Goal: Task Accomplishment & Management: Complete application form

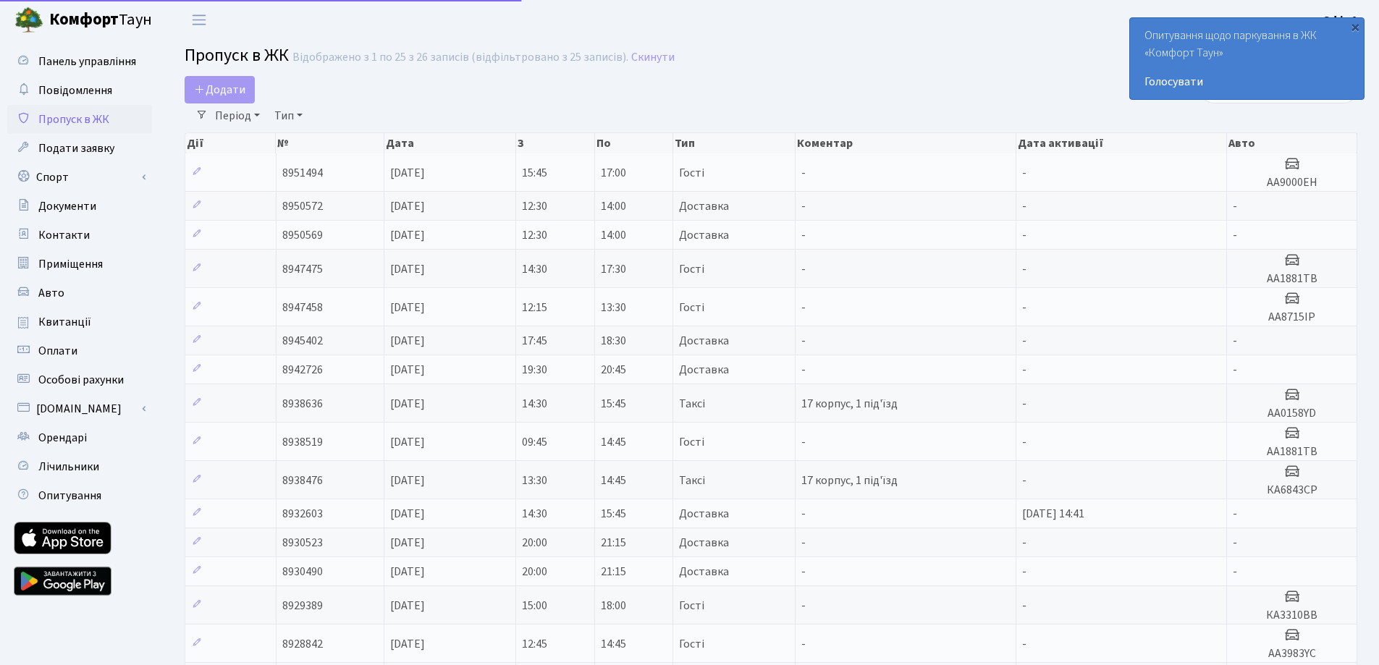
select select "25"
drag, startPoint x: 0, startPoint y: 0, endPoint x: 221, endPoint y: 80, distance: 234.7
click at [222, 70] on h2 "Пропуск в ЖК Відображено з 1 по 25 з 26 записів (відфільтровано з 25 записів). …" at bounding box center [771, 58] width 1173 height 25
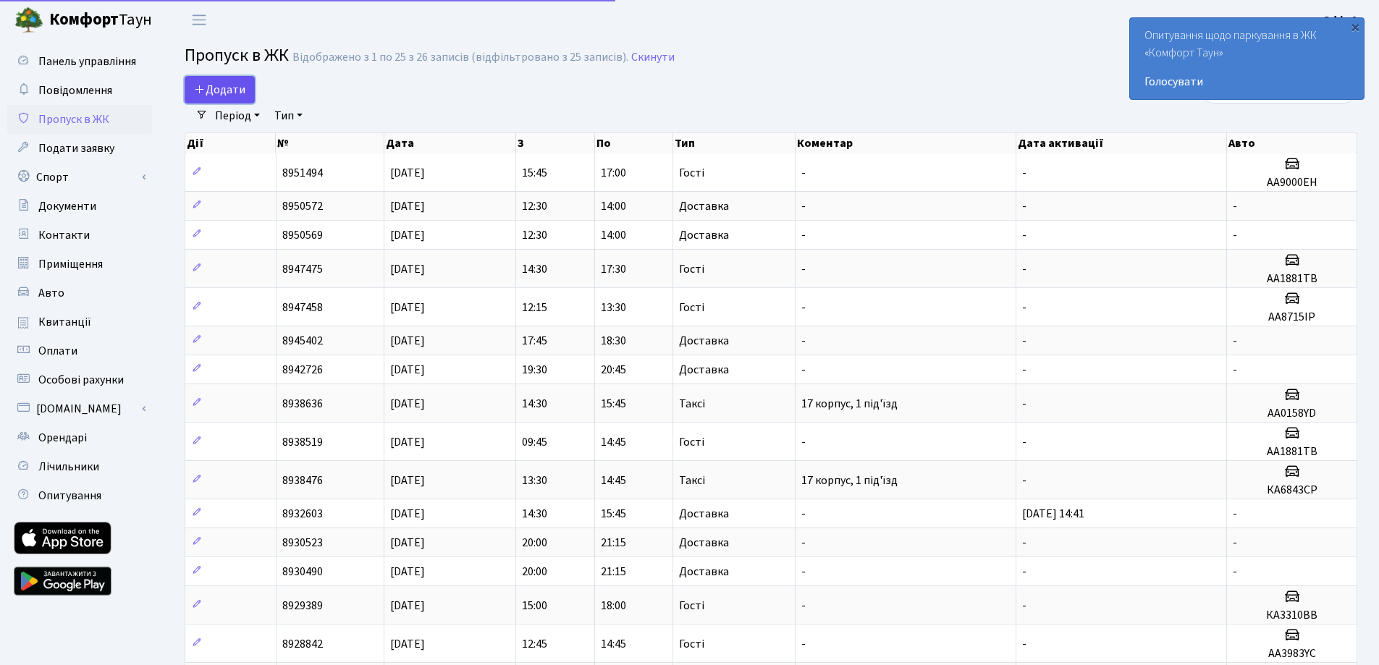
click at [219, 87] on span "Додати" at bounding box center [219, 90] width 51 height 16
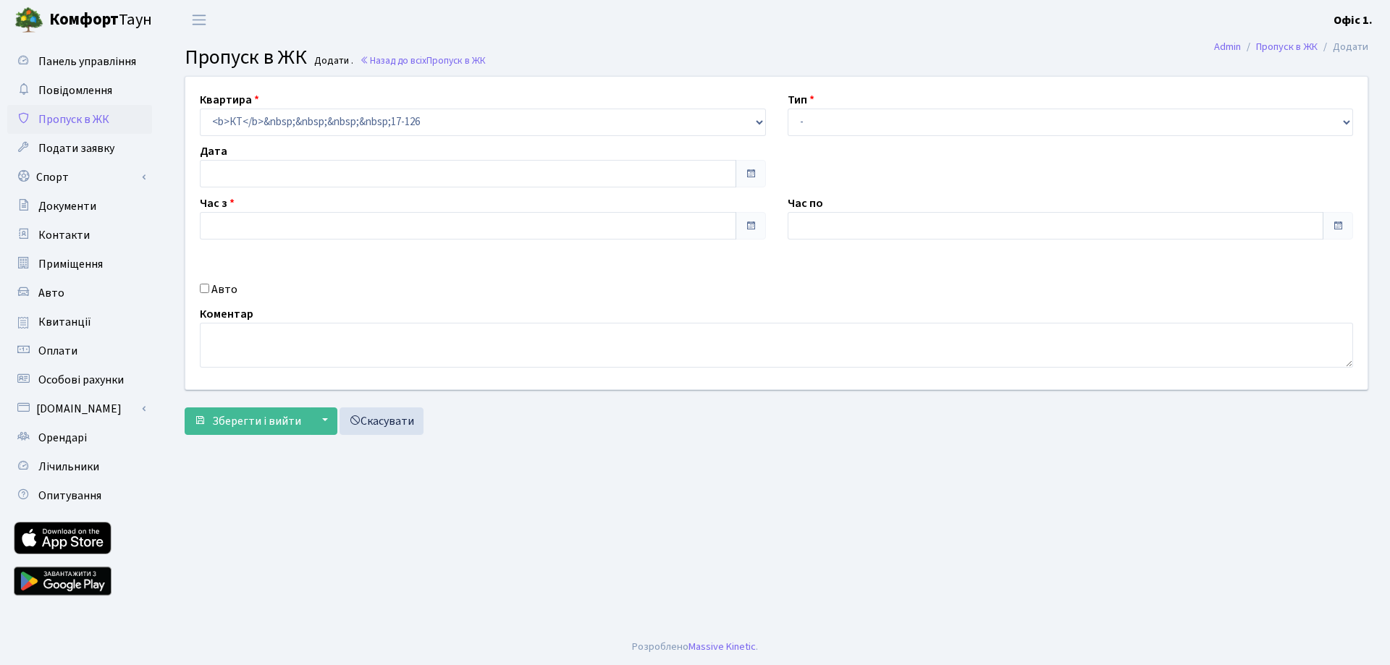
type input "[DATE]"
type input "10:00"
type input "11:00"
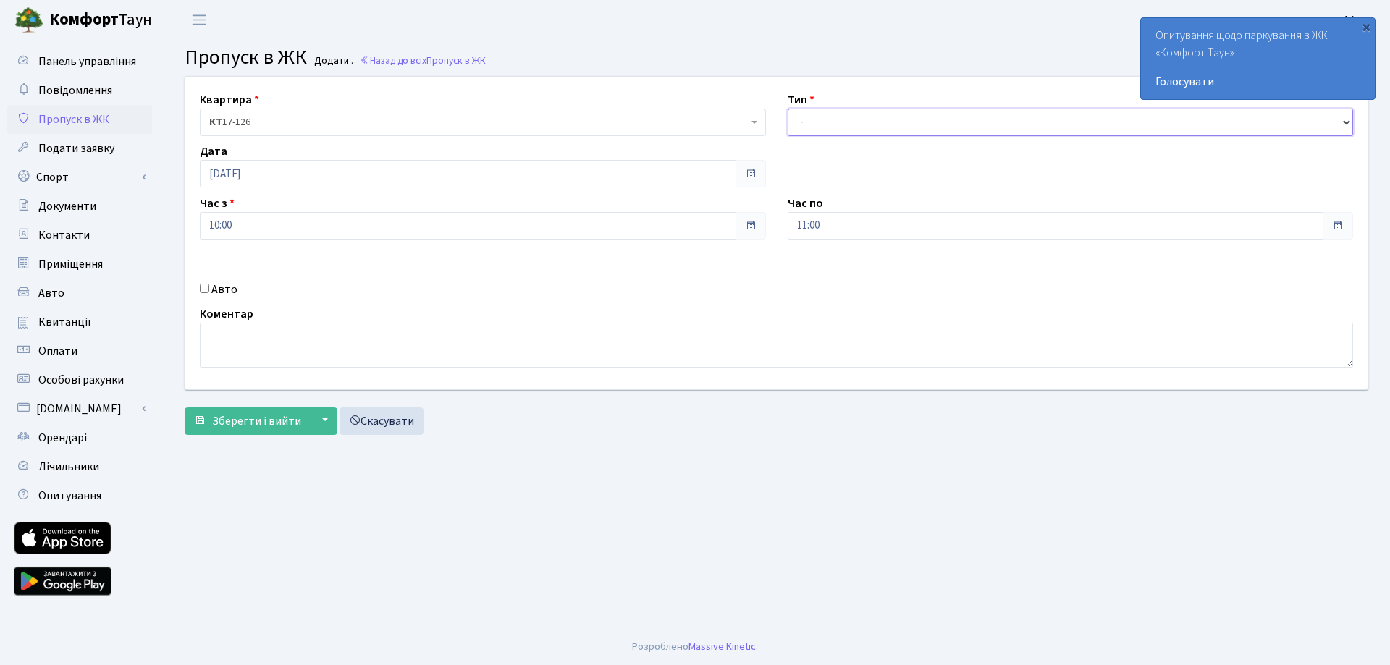
click at [864, 122] on select "- Доставка Таксі Гості Сервіс" at bounding box center [1071, 123] width 566 height 28
select select "3"
click at [788, 109] on select "- Доставка Таксі Гості Сервіс" at bounding box center [1071, 123] width 566 height 28
click at [207, 288] on input "Авто" at bounding box center [204, 288] width 9 height 9
checkbox input "true"
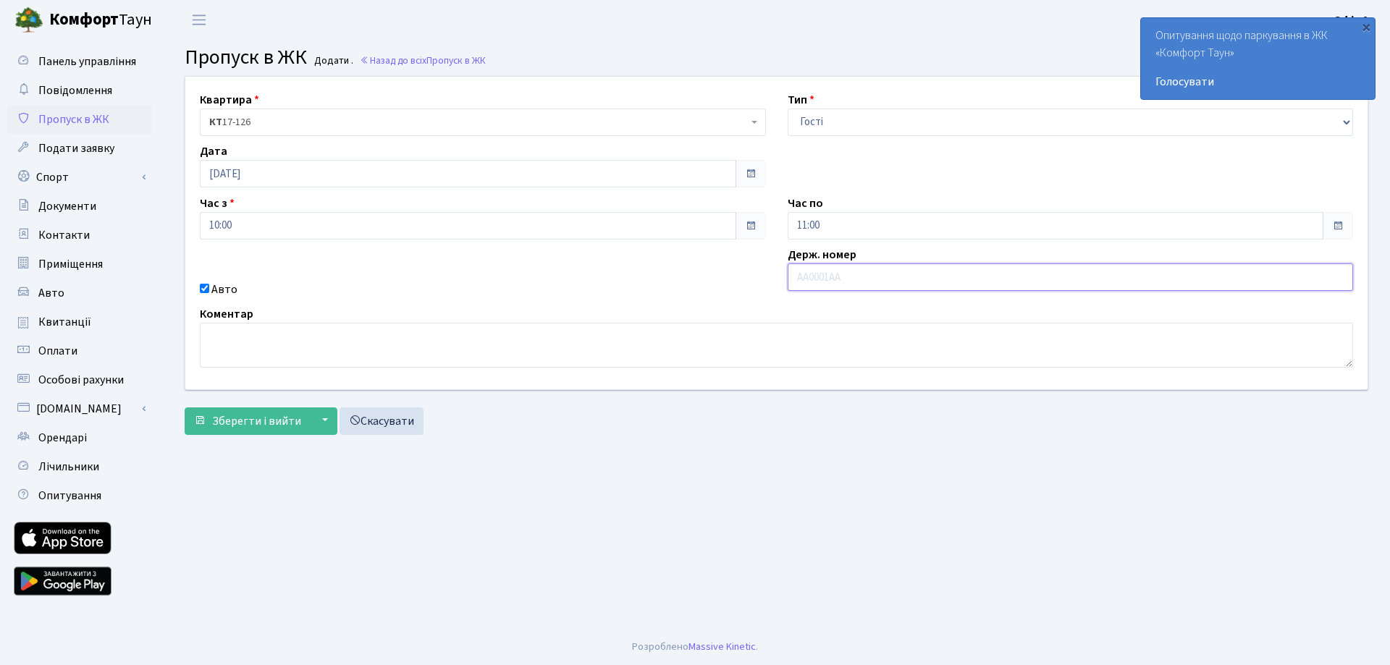
paste input "КА3487МХ"
type input "КА3487МХ"
click at [260, 419] on span "Зберегти і вийти" at bounding box center [256, 421] width 89 height 16
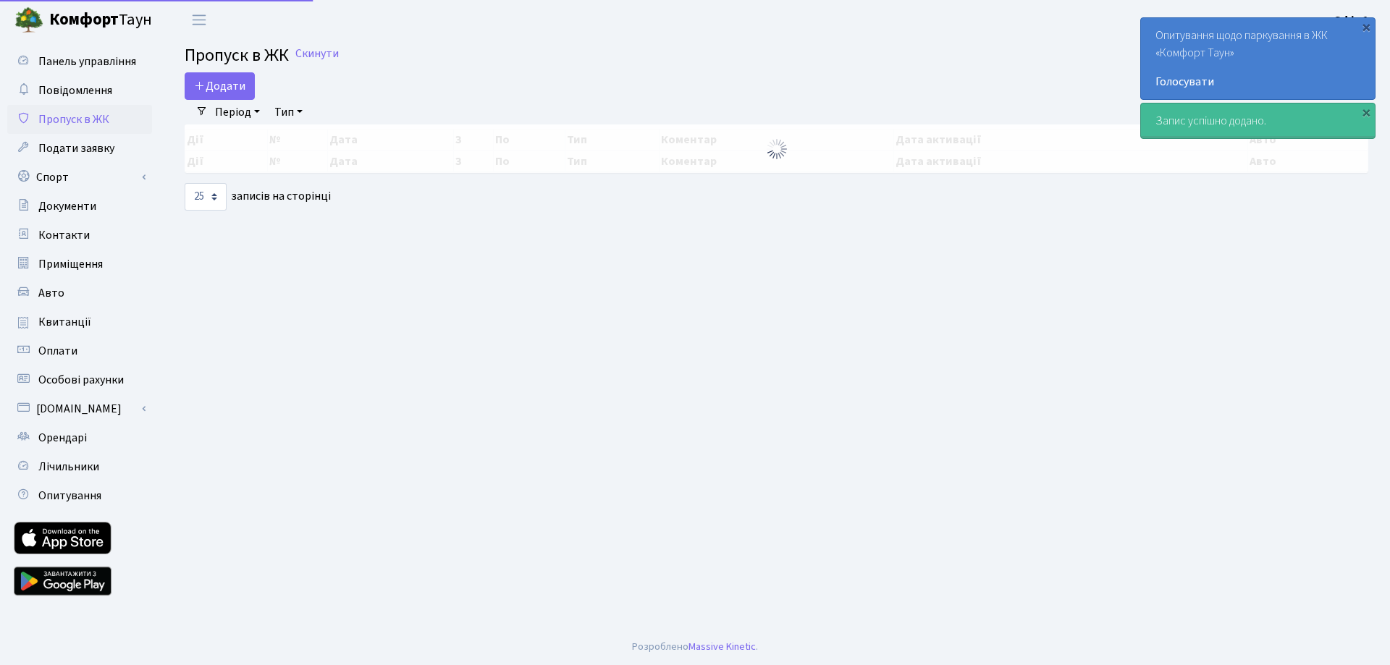
select select "25"
